Goal: Information Seeking & Learning: Stay updated

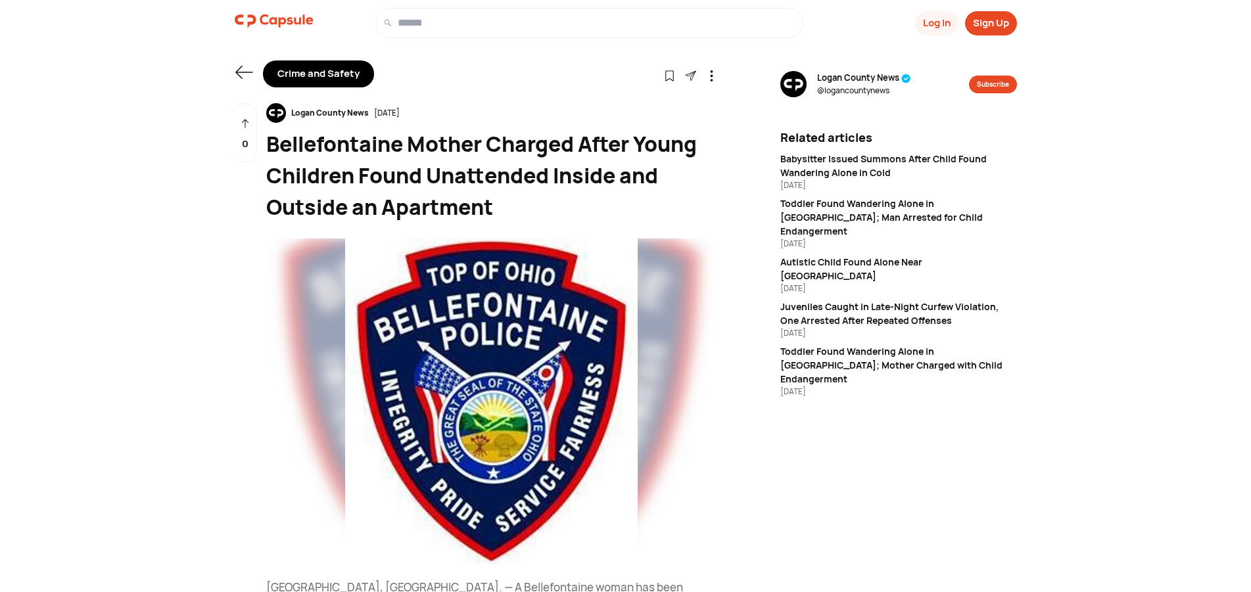
click at [325, 111] on div "Logan County News" at bounding box center [330, 113] width 88 height 12
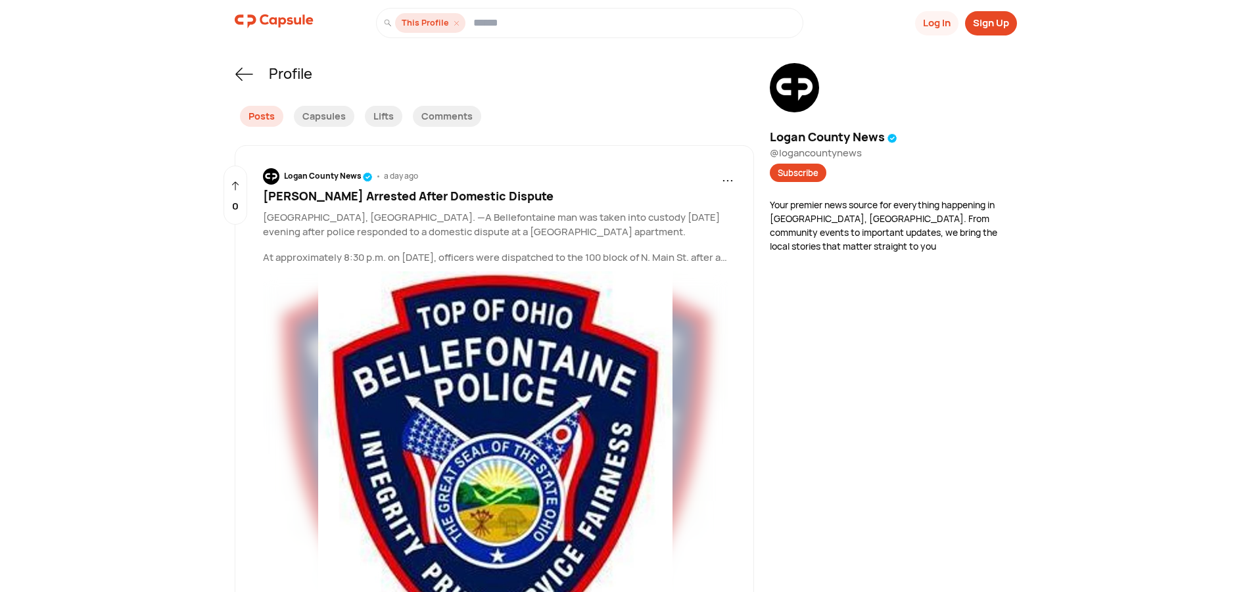
click at [425, 201] on span "[PERSON_NAME] Arrested After Domestic Dispute" at bounding box center [408, 196] width 291 height 16
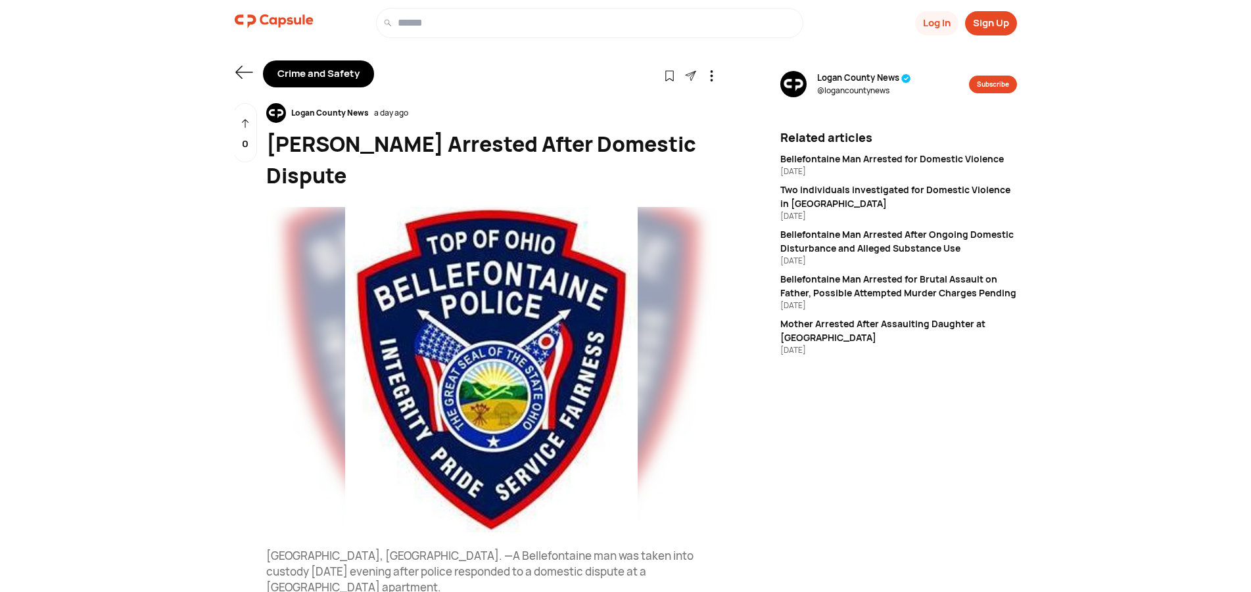
click at [326, 115] on div "Logan County News" at bounding box center [330, 113] width 88 height 12
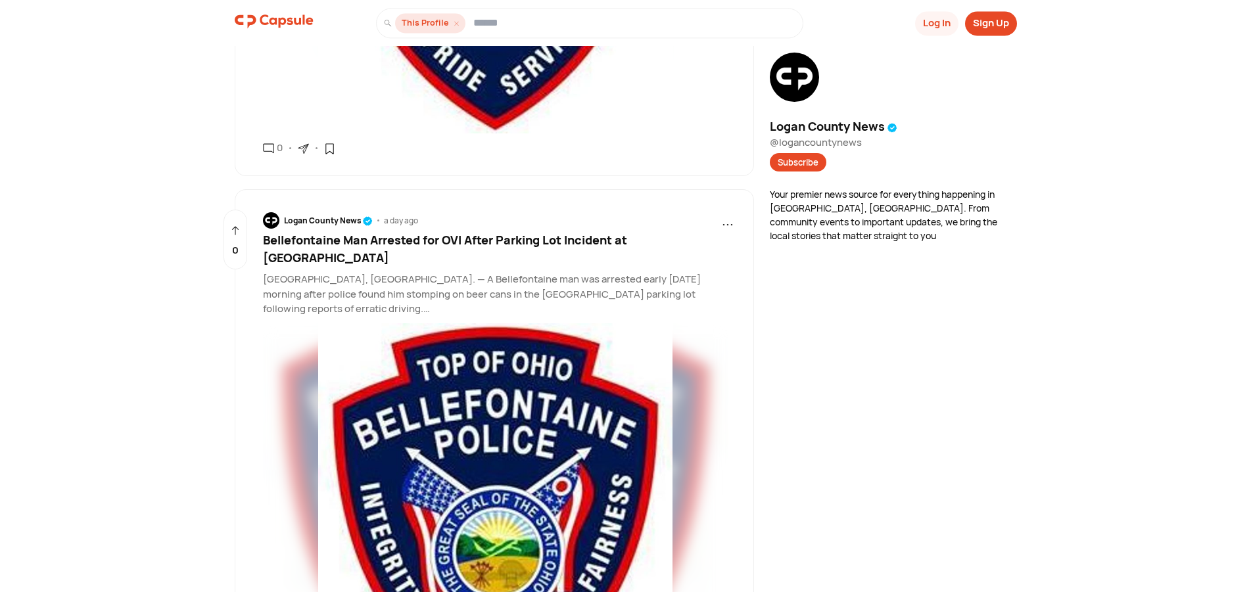
scroll to position [604, 0]
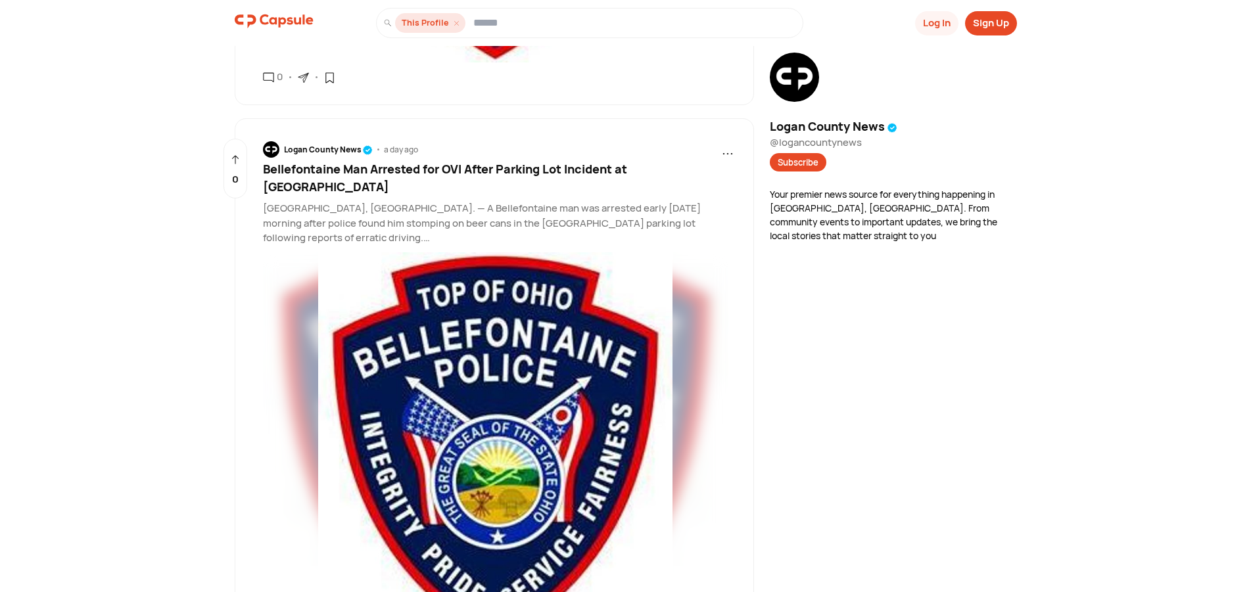
click at [576, 172] on span "Bellefontaine Man Arrested for OVI After Parking Lot Incident at [GEOGRAPHIC_DA…" at bounding box center [445, 178] width 364 height 34
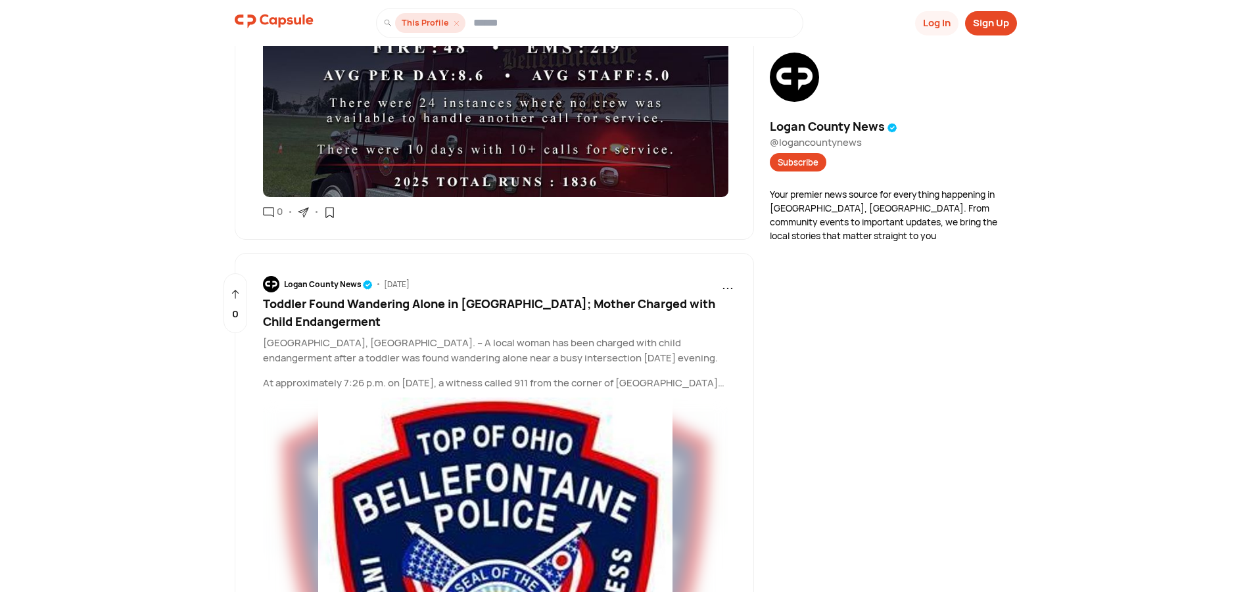
scroll to position [4024, 0]
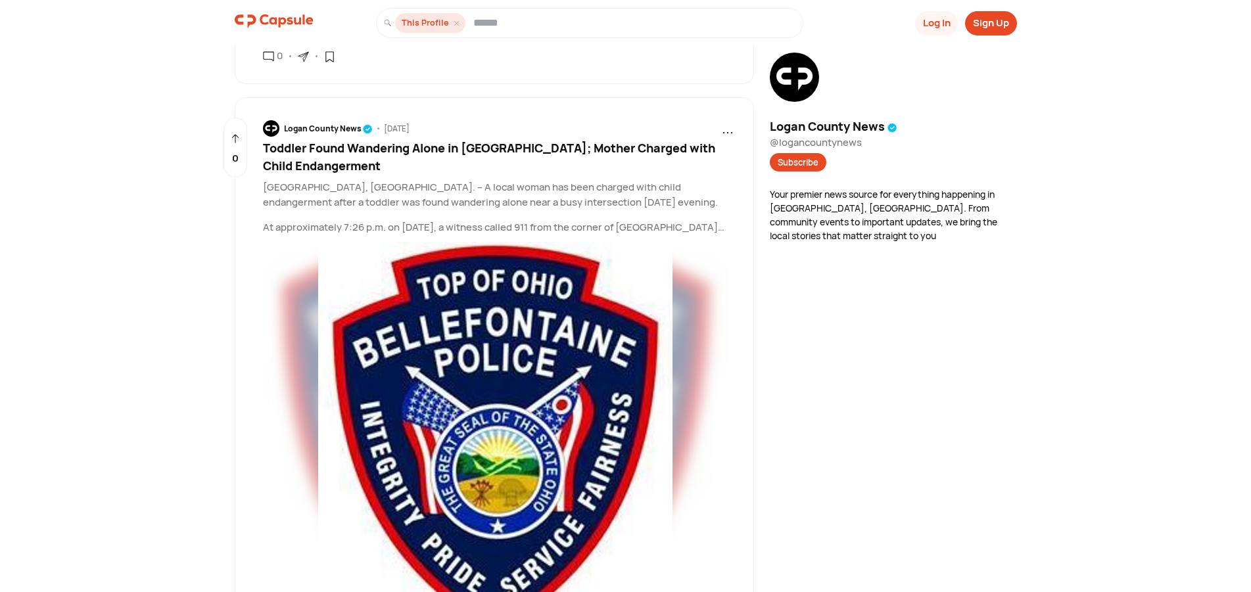
click at [433, 140] on span "Toddler Found Wandering Alone in [GEOGRAPHIC_DATA]; Mother Charged with Child E…" at bounding box center [489, 157] width 452 height 34
